Goal: Transaction & Acquisition: Purchase product/service

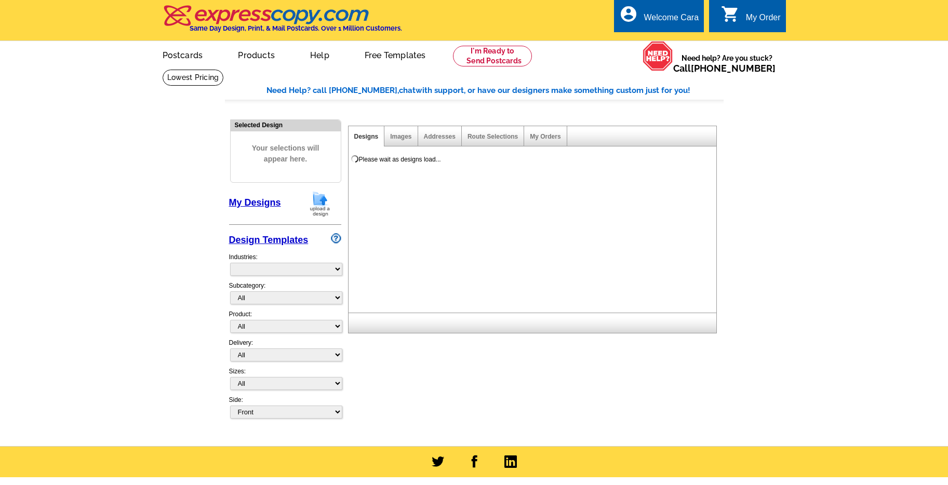
select select "785"
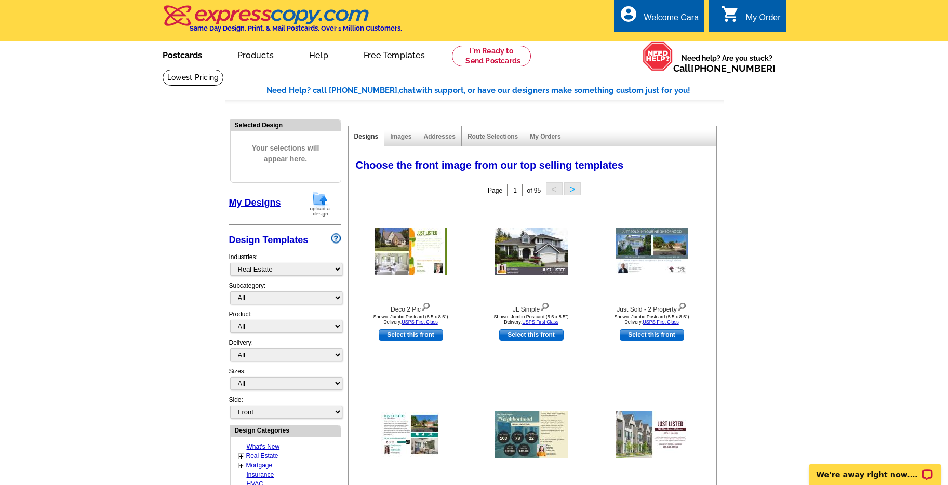
drag, startPoint x: 195, startPoint y: 53, endPoint x: 189, endPoint y: 59, distance: 8.5
click at [195, 53] on link "Postcards" at bounding box center [182, 54] width 73 height 24
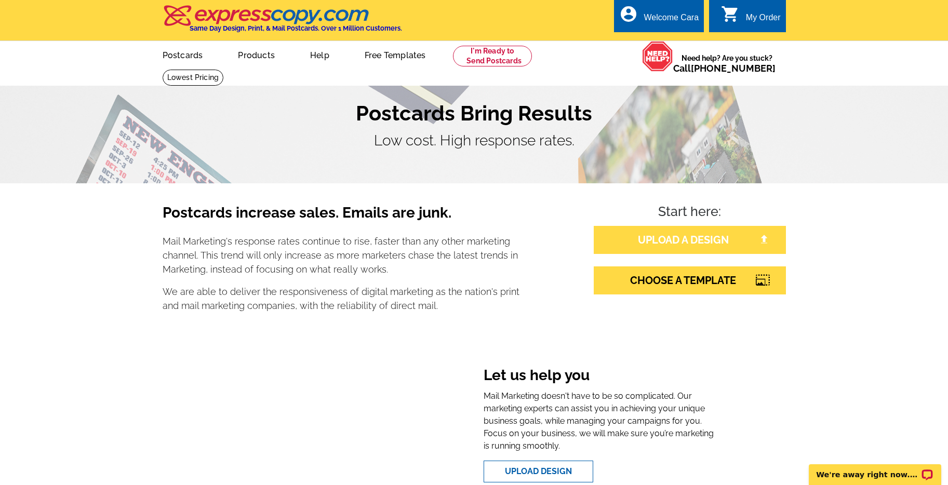
click at [721, 236] on link "UPLOAD A DESIGN" at bounding box center [690, 240] width 192 height 28
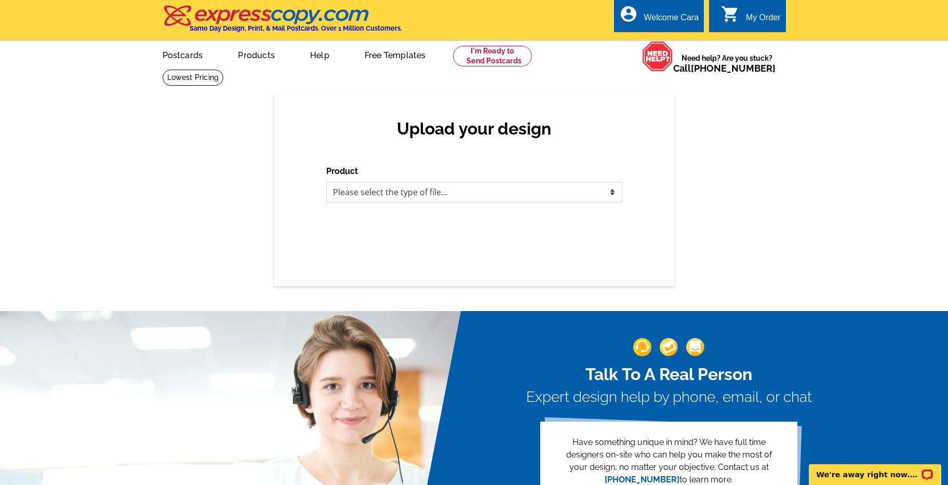
click at [574, 193] on select "Please select the type of file... Postcards Business Cards Letters and flyers G…" at bounding box center [474, 192] width 296 height 21
select select "1"
click at [326, 182] on select "Please select the type of file... Postcards Business Cards Letters and flyers G…" at bounding box center [474, 192] width 296 height 21
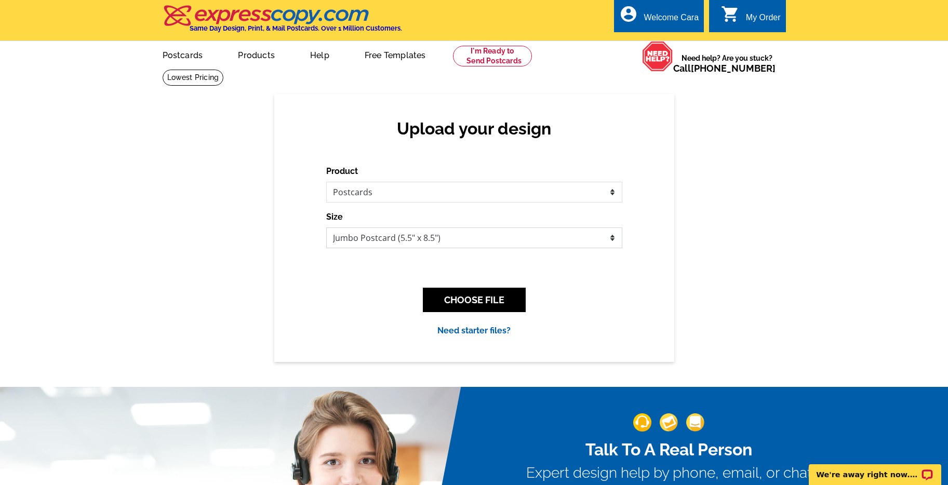
click at [615, 237] on select "Jumbo Postcard (5.5" x 8.5") Regular Postcard (4.25" x 5.6") Panoramic Postcard…" at bounding box center [474, 237] width 296 height 21
select select "1"
click at [326, 227] on select "Jumbo Postcard (5.5" x 8.5") Regular Postcard (4.25" x 5.6") Panoramic Postcard…" at bounding box center [474, 237] width 296 height 21
click at [506, 294] on button "CHOOSE FILE" at bounding box center [474, 300] width 103 height 24
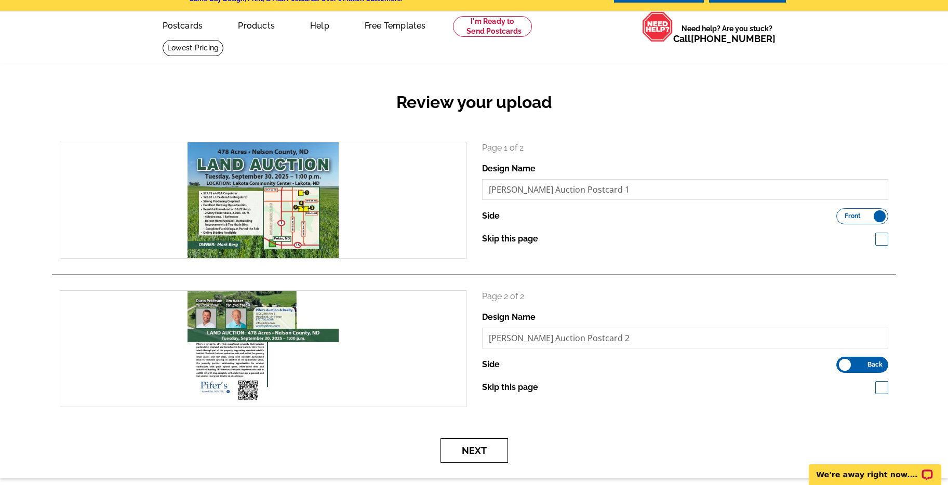
click at [467, 444] on button "Next" at bounding box center [474, 450] width 68 height 24
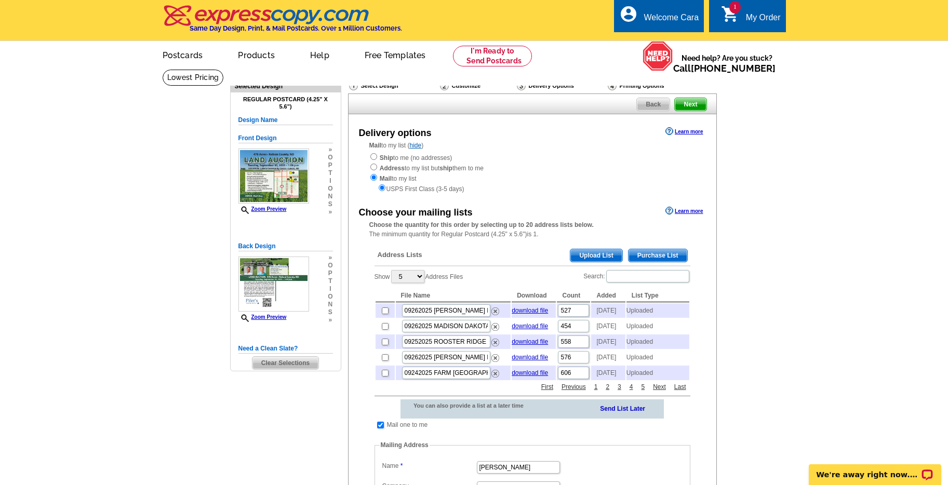
click at [588, 253] on span "Upload List" at bounding box center [595, 255] width 51 height 12
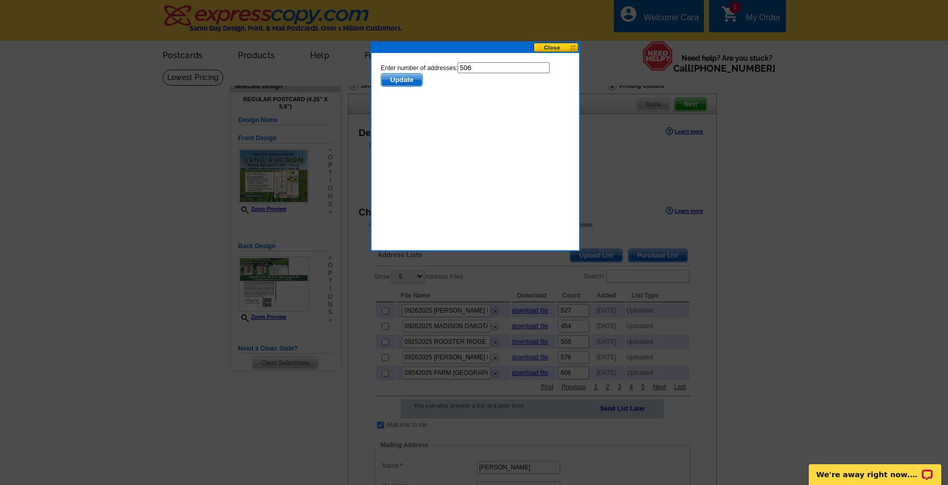
click at [495, 68] on input "506" at bounding box center [503, 67] width 92 height 11
type input "505"
click at [404, 85] on span "Update" at bounding box center [401, 80] width 41 height 12
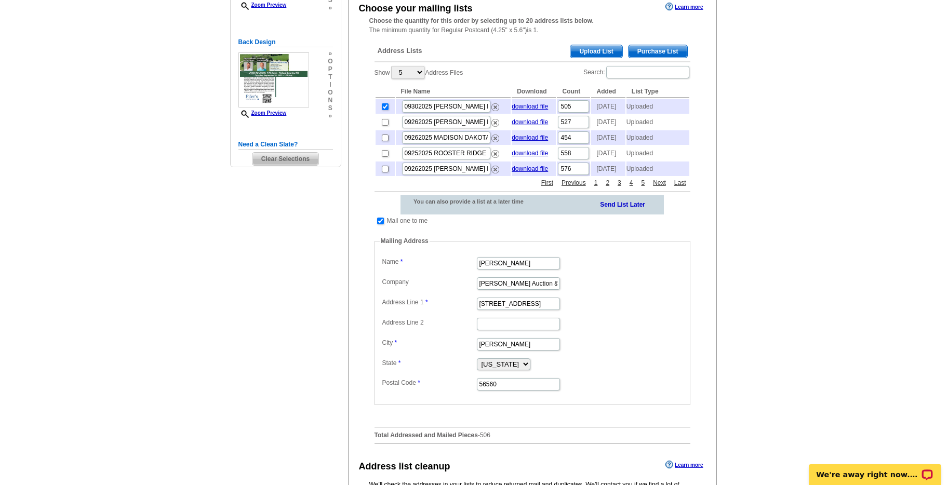
scroll to position [384, 0]
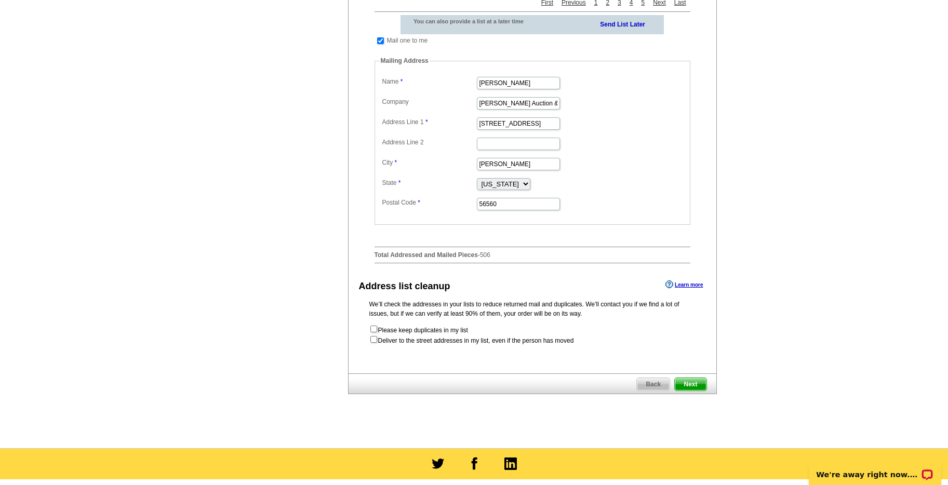
click at [703, 391] on span "Next" at bounding box center [690, 384] width 31 height 12
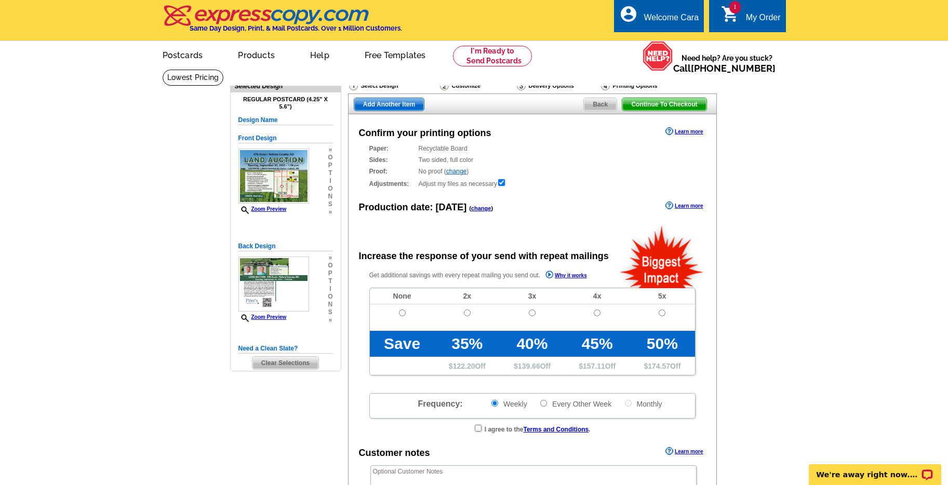
radio input "false"
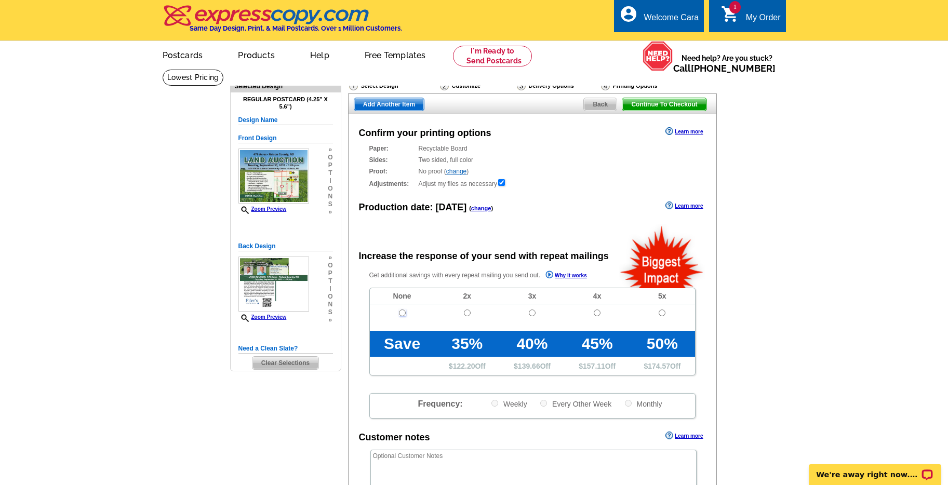
click at [402, 313] on input "radio" at bounding box center [402, 313] width 7 height 7
radio input "true"
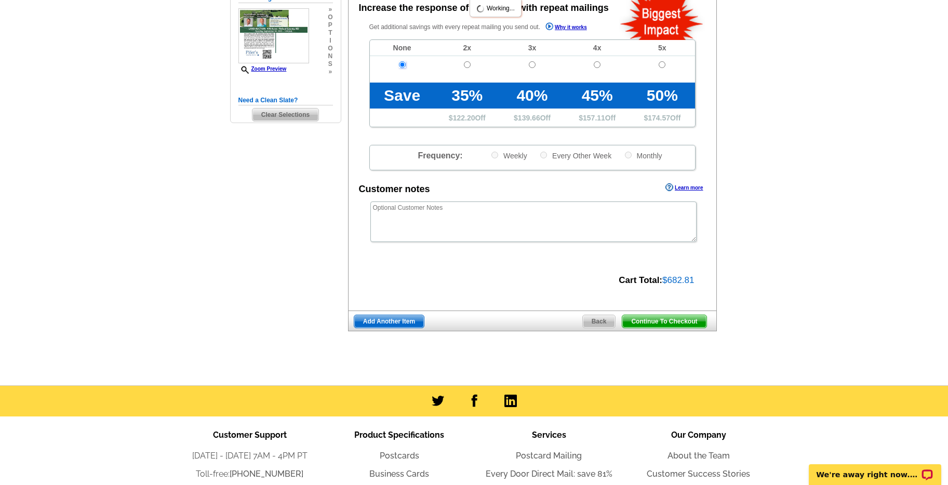
scroll to position [279, 0]
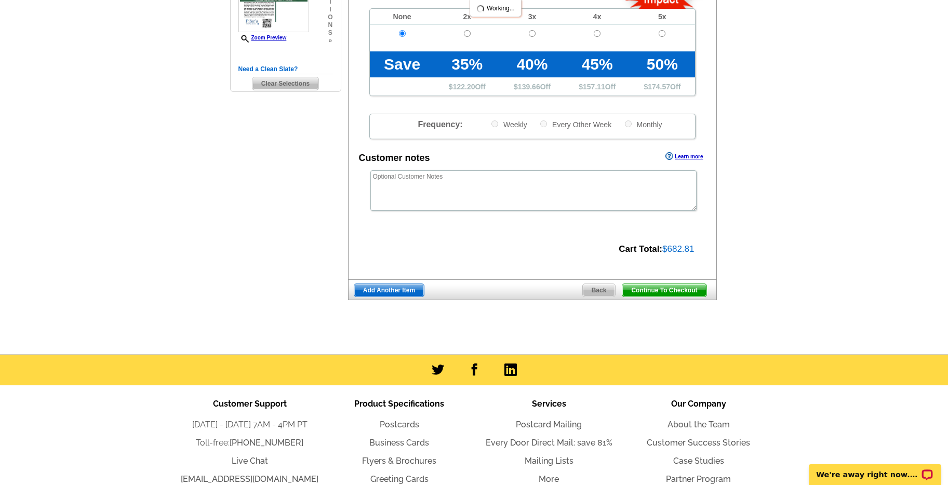
click at [675, 288] on span "Continue To Checkout" at bounding box center [664, 290] width 84 height 12
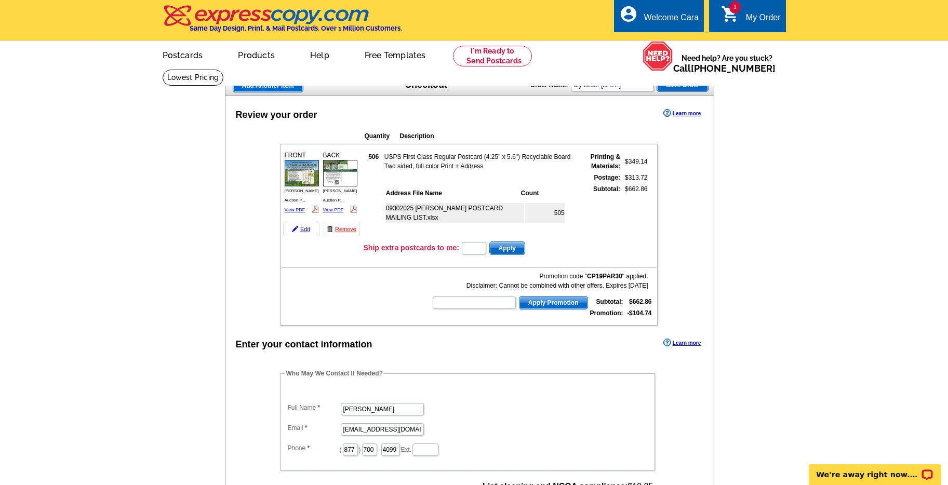
scroll to position [254, 0]
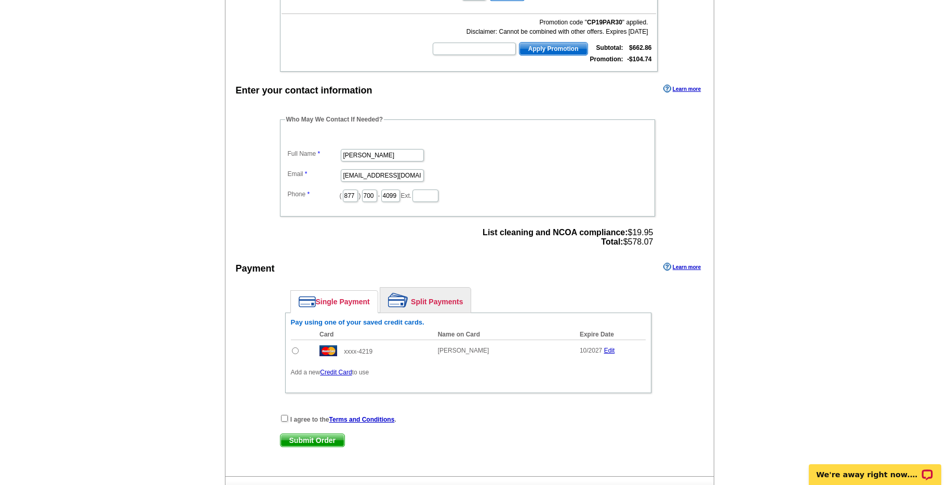
click at [296, 351] on input "radio" at bounding box center [295, 350] width 7 height 7
radio input "true"
drag, startPoint x: 285, startPoint y: 417, endPoint x: 290, endPoint y: 431, distance: 15.0
click at [285, 417] on input "checkbox" at bounding box center [284, 418] width 7 height 7
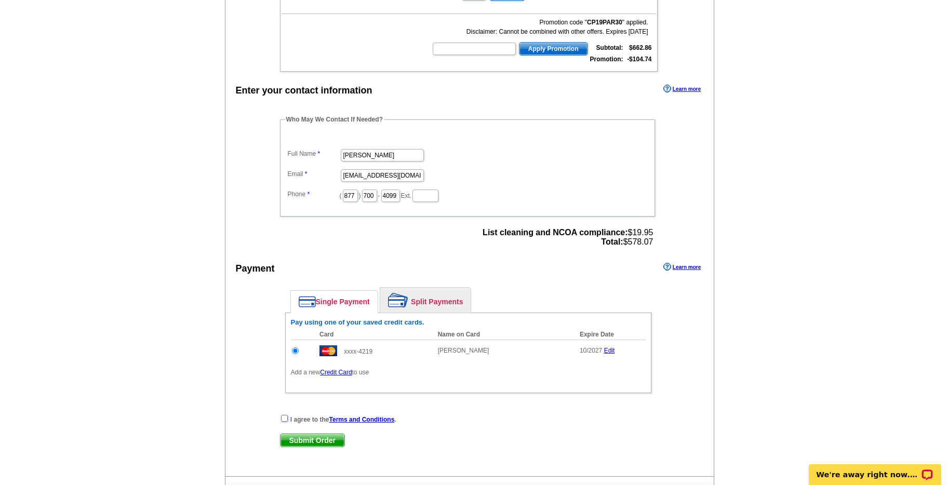
checkbox input "true"
click at [317, 437] on span "Submit Order" at bounding box center [312, 440] width 64 height 12
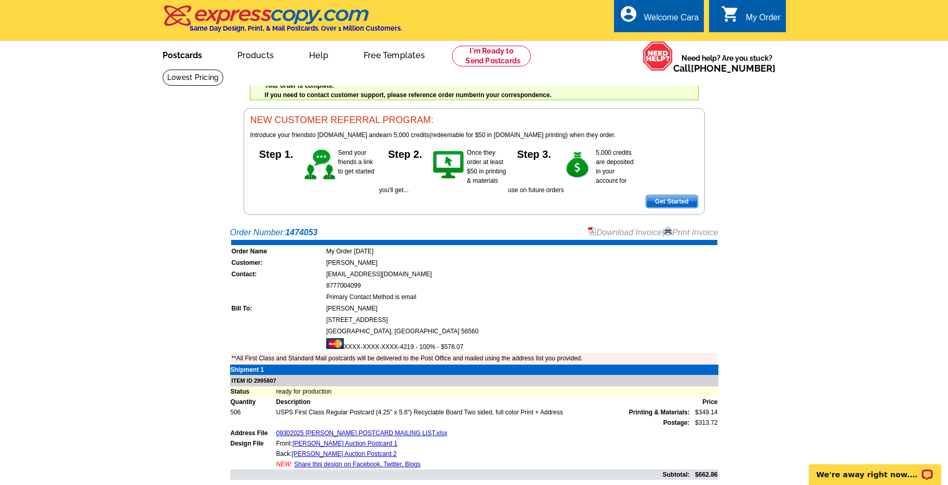
click at [194, 49] on link "Postcards" at bounding box center [182, 54] width 73 height 24
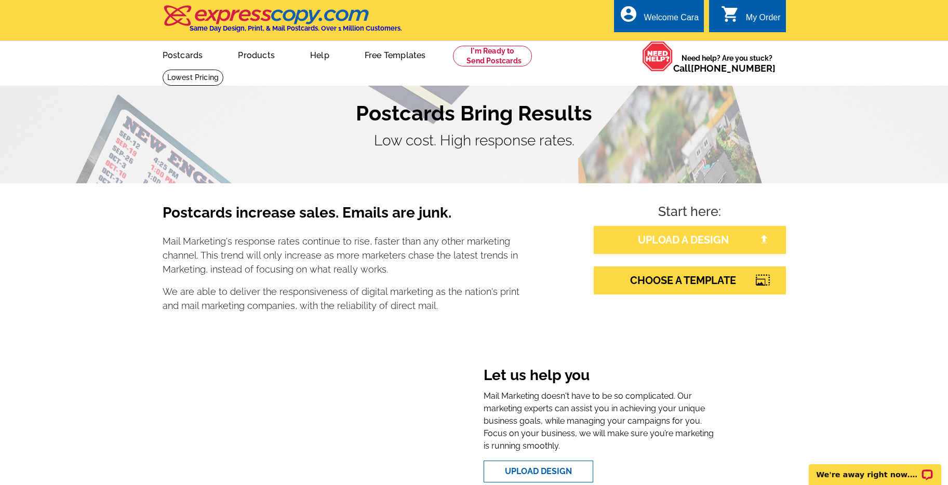
drag, startPoint x: 715, startPoint y: 239, endPoint x: 721, endPoint y: 237, distance: 6.4
click at [715, 239] on link "UPLOAD A DESIGN" at bounding box center [690, 240] width 192 height 28
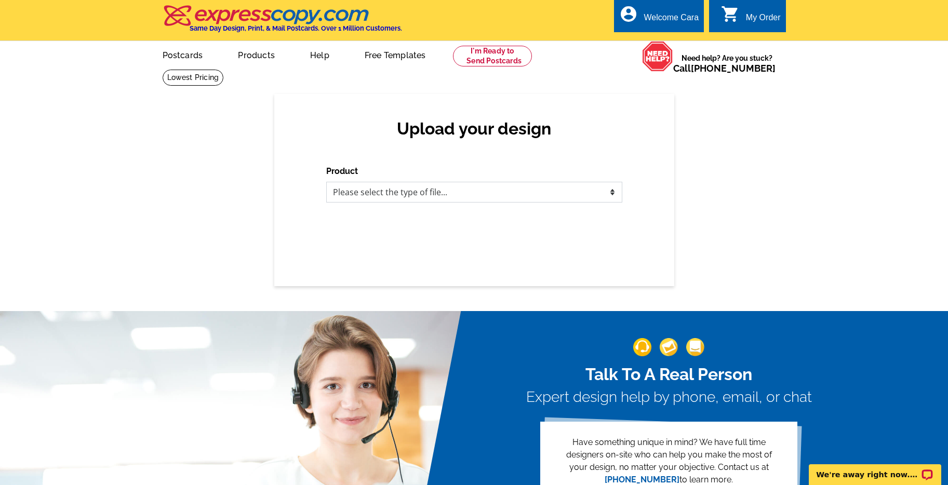
click at [479, 191] on select "Please select the type of file... Postcards Business Cards Letters and flyers G…" at bounding box center [474, 192] width 296 height 21
select select "1"
click at [326, 182] on select "Please select the type of file... Postcards Business Cards Letters and flyers G…" at bounding box center [474, 192] width 296 height 21
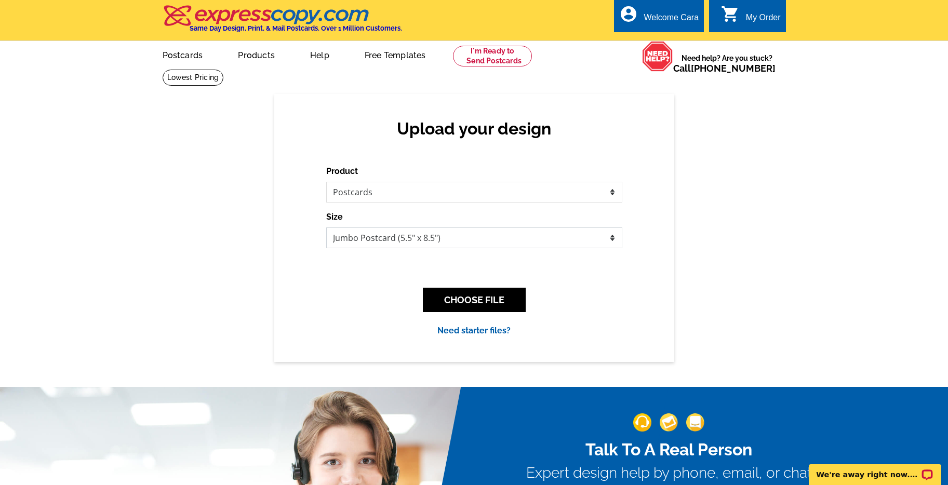
click at [488, 229] on select "Jumbo Postcard (5.5" x 8.5") Regular Postcard (4.25" x 5.6") Panoramic Postcard…" at bounding box center [474, 237] width 296 height 21
select select "1"
click at [326, 227] on select "Jumbo Postcard (5.5" x 8.5") Regular Postcard (4.25" x 5.6") Panoramic Postcard…" at bounding box center [474, 237] width 296 height 21
click at [504, 293] on button "CHOOSE FILE" at bounding box center [474, 300] width 103 height 24
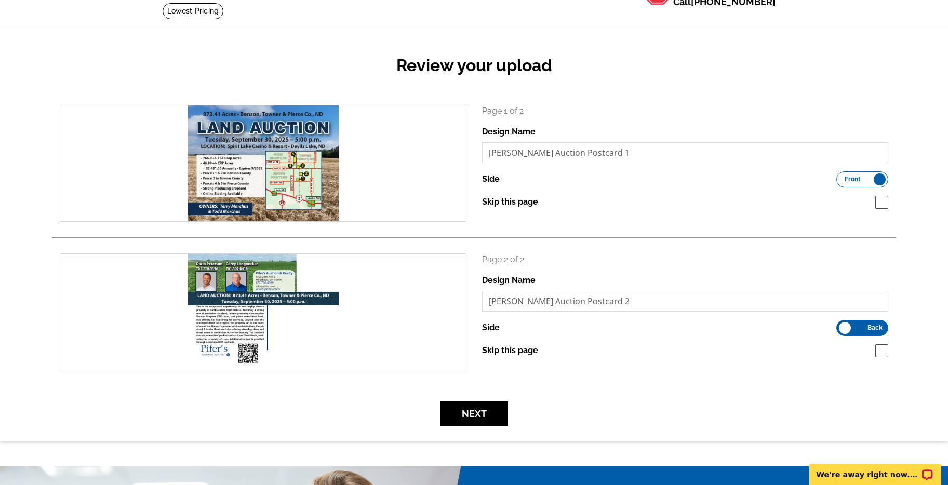
scroll to position [84, 0]
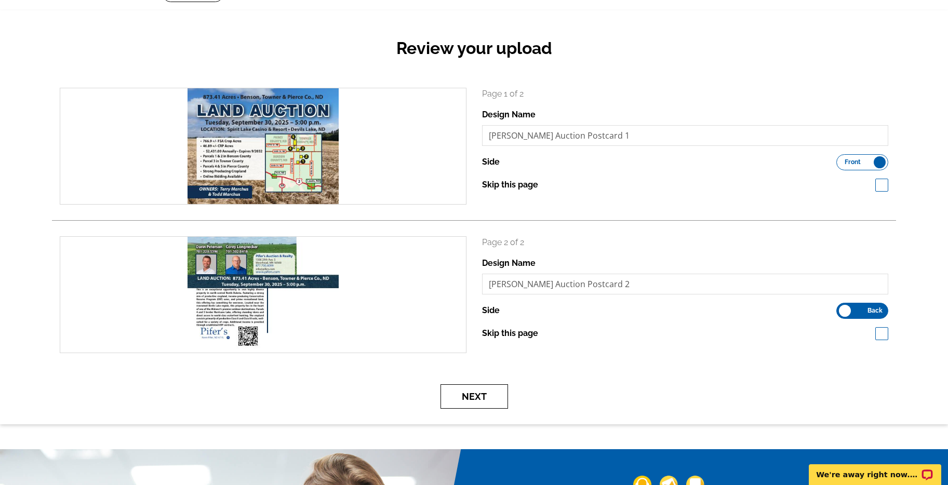
click at [497, 397] on button "Next" at bounding box center [474, 396] width 68 height 24
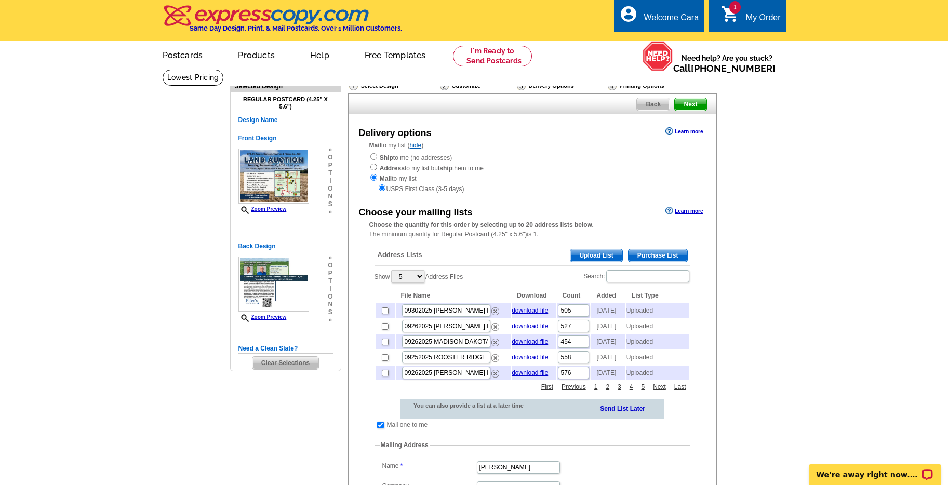
click at [600, 258] on span "Upload List" at bounding box center [595, 255] width 51 height 12
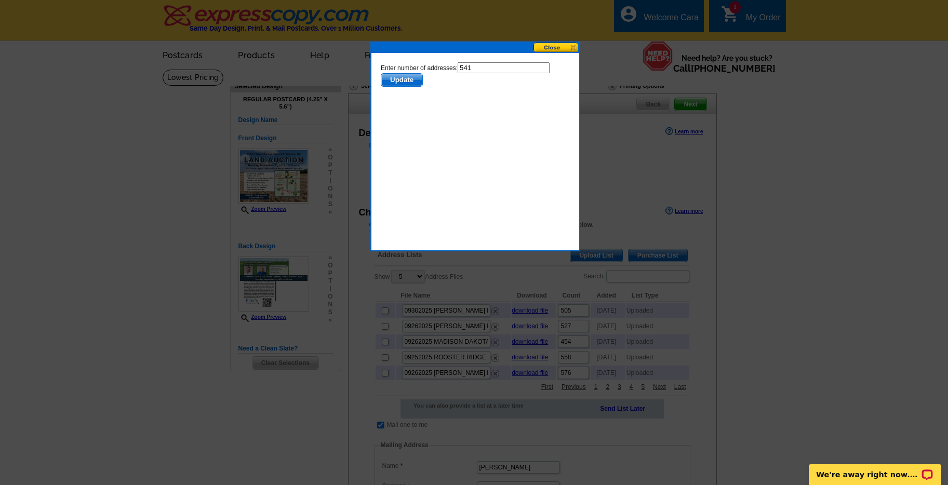
click at [514, 69] on input "541" at bounding box center [503, 67] width 92 height 11
type input "540"
click at [382, 89] on body "Enter number of addresses: 540 Update" at bounding box center [474, 108] width 189 height 93
click at [394, 79] on span "Update" at bounding box center [401, 80] width 41 height 12
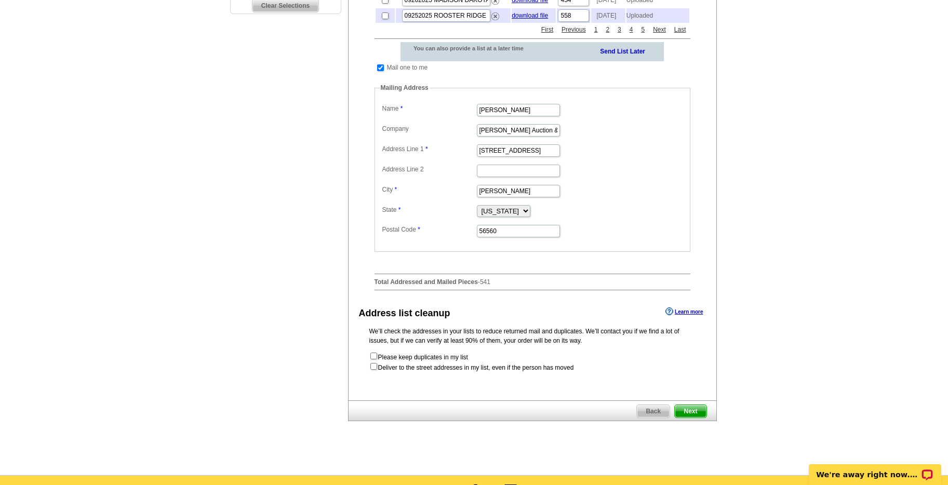
scroll to position [415, 0]
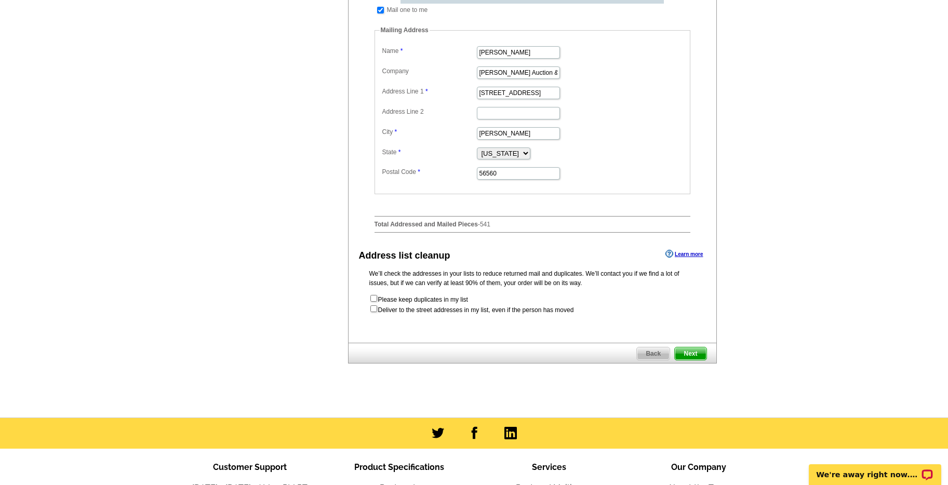
click at [696, 360] on span "Next" at bounding box center [690, 353] width 31 height 12
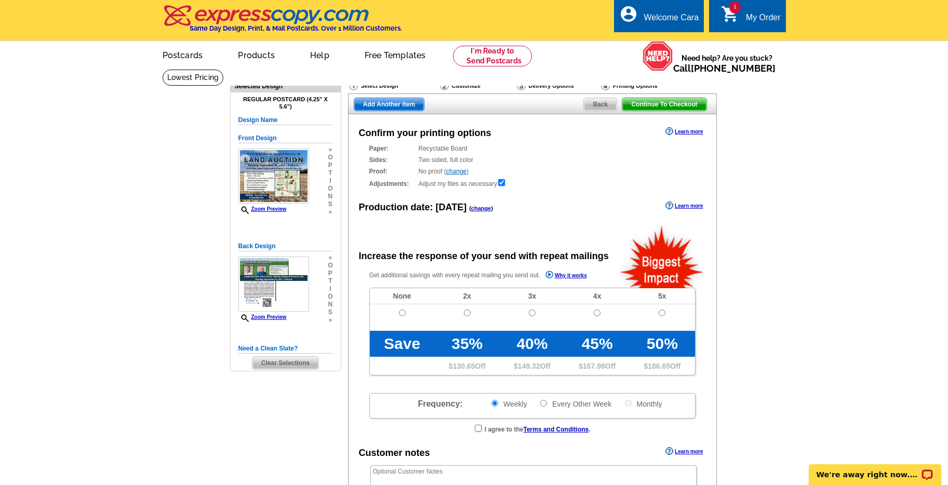
radio input "false"
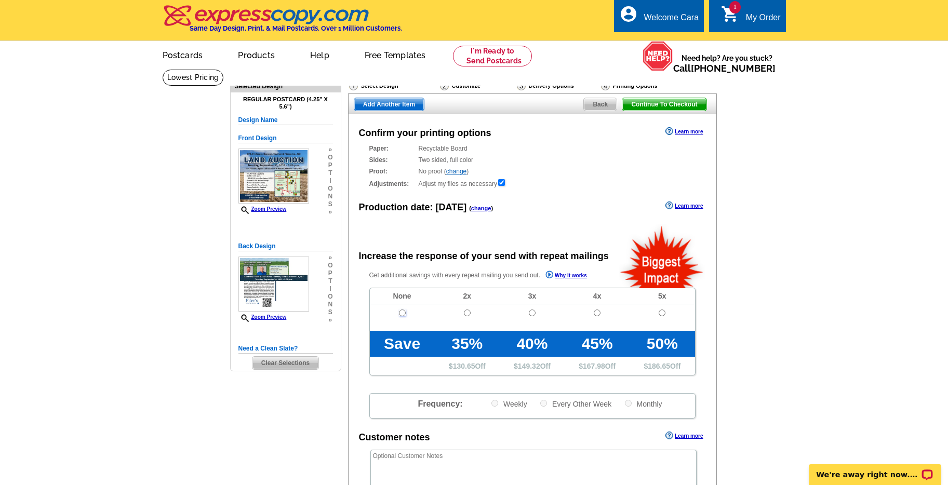
click at [403, 315] on input "radio" at bounding box center [402, 313] width 7 height 7
radio input "true"
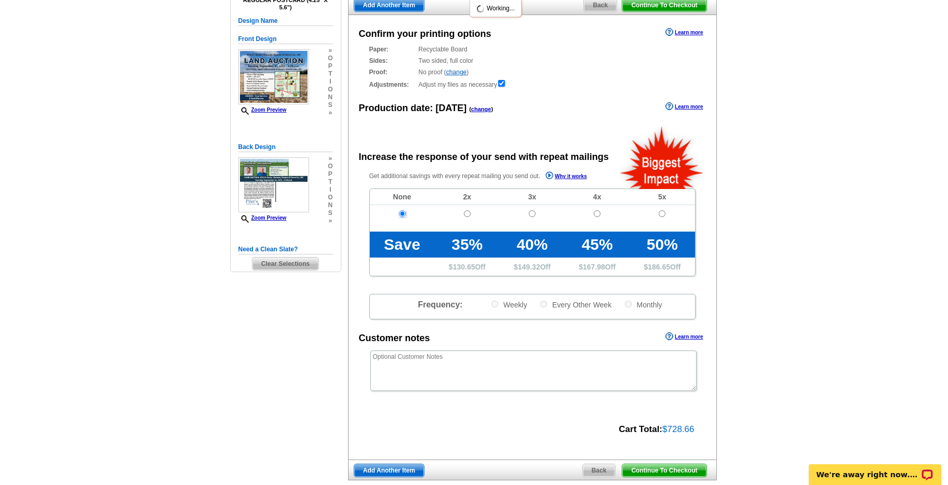
scroll to position [321, 0]
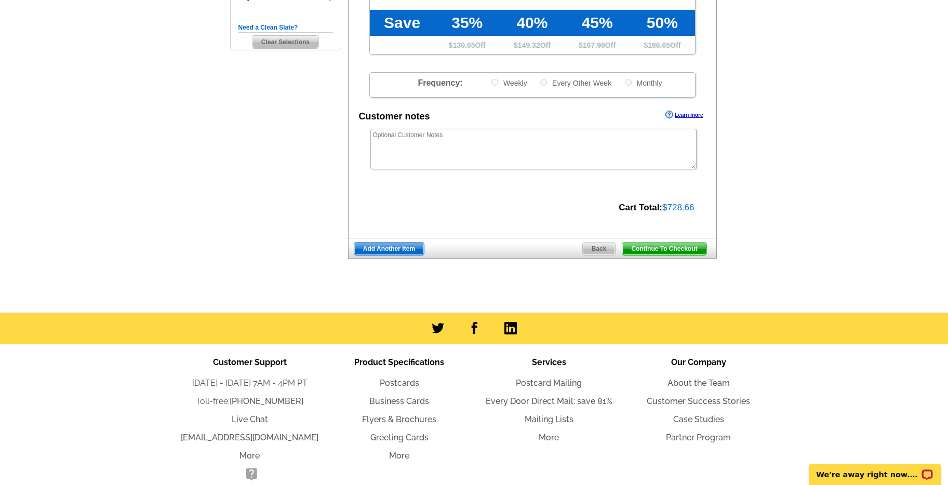
click at [663, 248] on span "Continue To Checkout" at bounding box center [664, 249] width 84 height 12
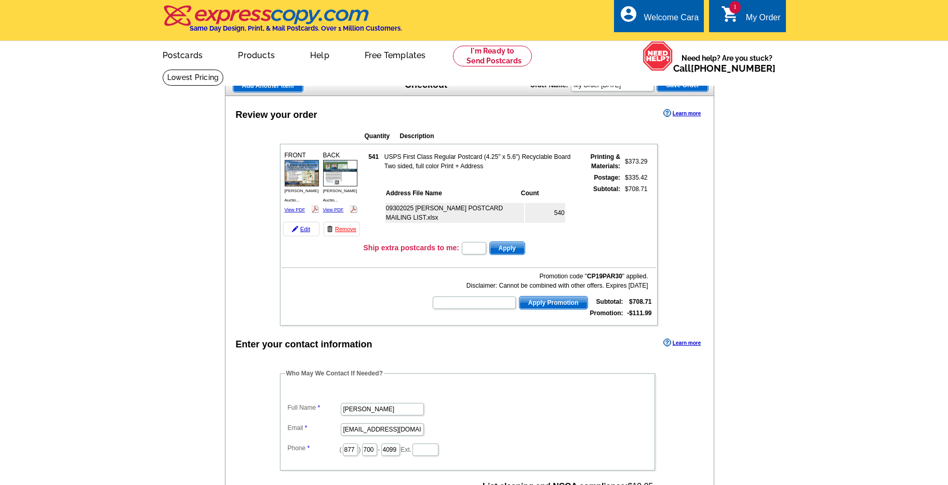
click at [296, 395] on dt at bounding box center [467, 391] width 365 height 9
click at [297, 393] on dt at bounding box center [467, 391] width 365 height 9
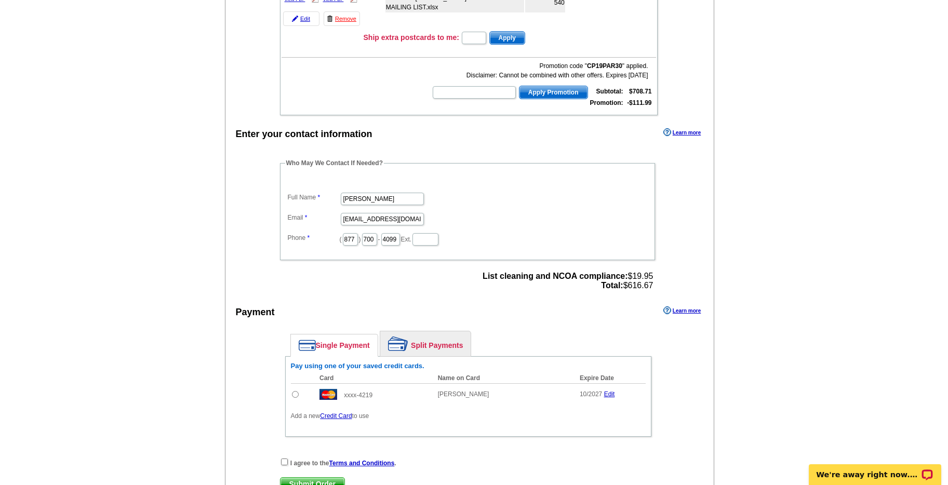
click at [295, 396] on input "radio" at bounding box center [295, 394] width 7 height 7
radio input "true"
click at [283, 460] on input "checkbox" at bounding box center [284, 462] width 7 height 7
checkbox input "true"
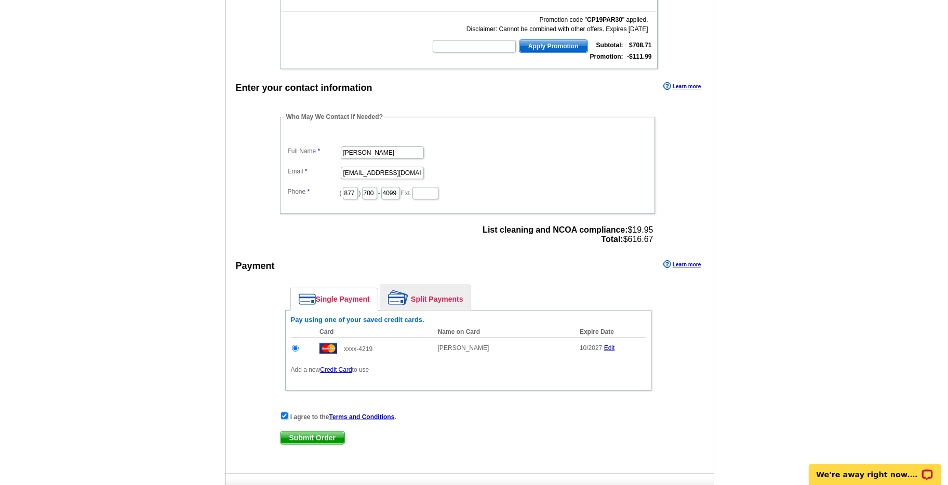
scroll to position [284, 0]
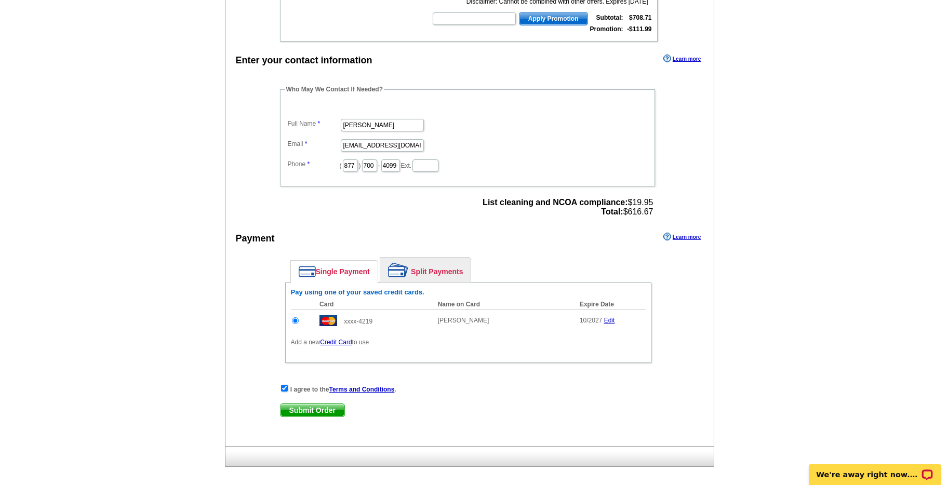
click at [317, 411] on span "Submit Order" at bounding box center [312, 410] width 64 height 12
